Goal: Find specific page/section

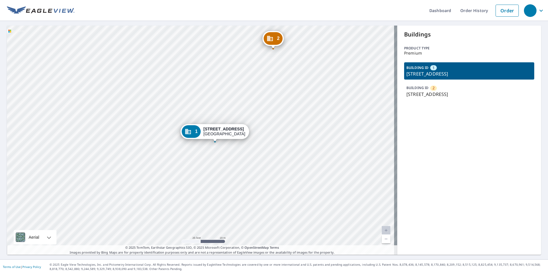
drag, startPoint x: 471, startPoint y: 201, endPoint x: 465, endPoint y: 201, distance: 5.5
click at [465, 201] on div "Buildings Product type Premium BUILDING ID 1 [STREET_ADDRESS] BUILDING ID [GEOG…" at bounding box center [469, 140] width 144 height 229
